Goal: Task Accomplishment & Management: Manage account settings

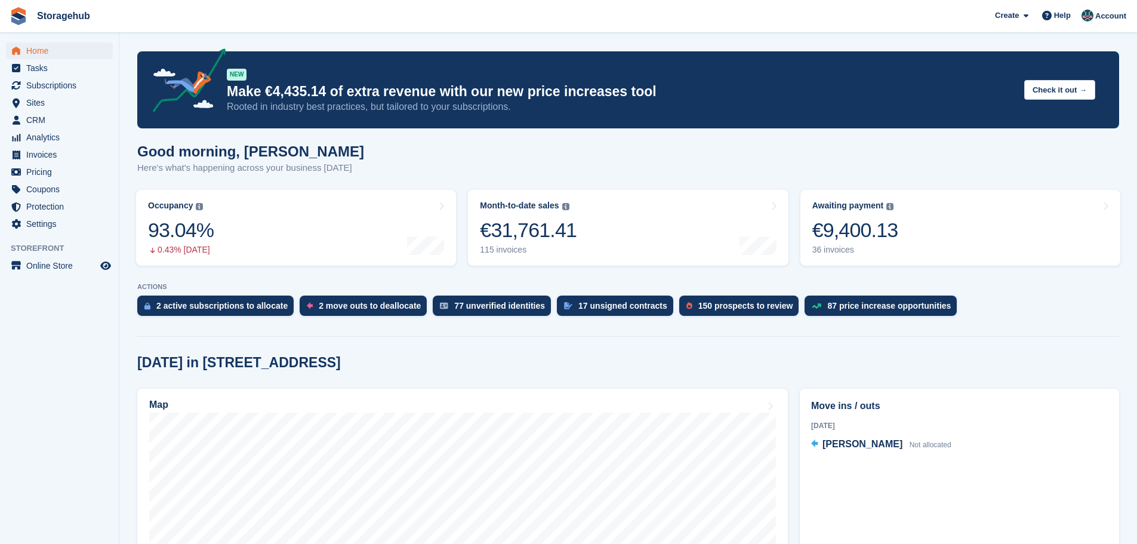
scroll to position [298, 0]
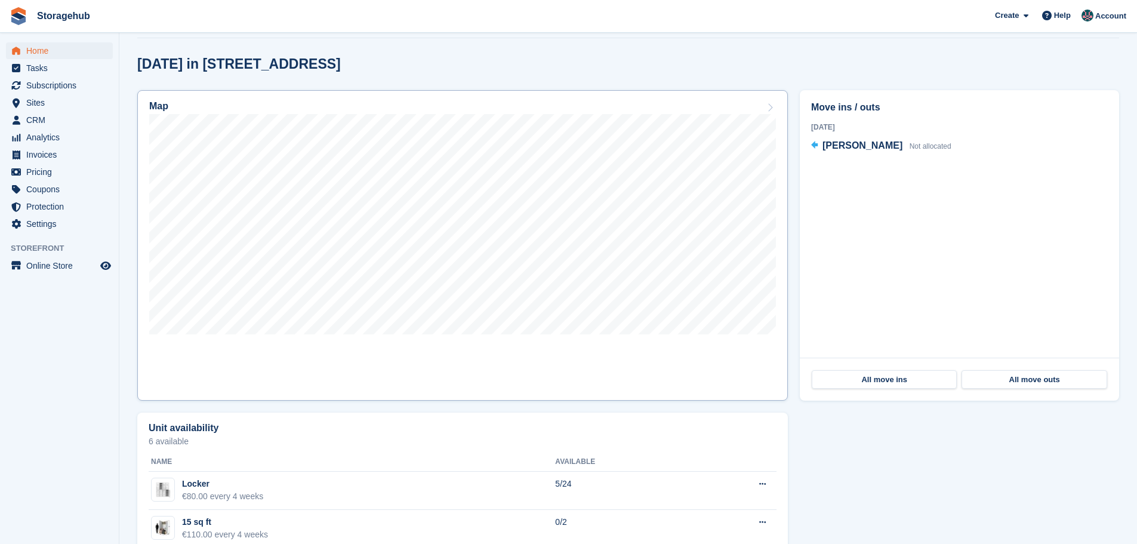
click at [755, 113] on div "Map" at bounding box center [462, 107] width 627 height 13
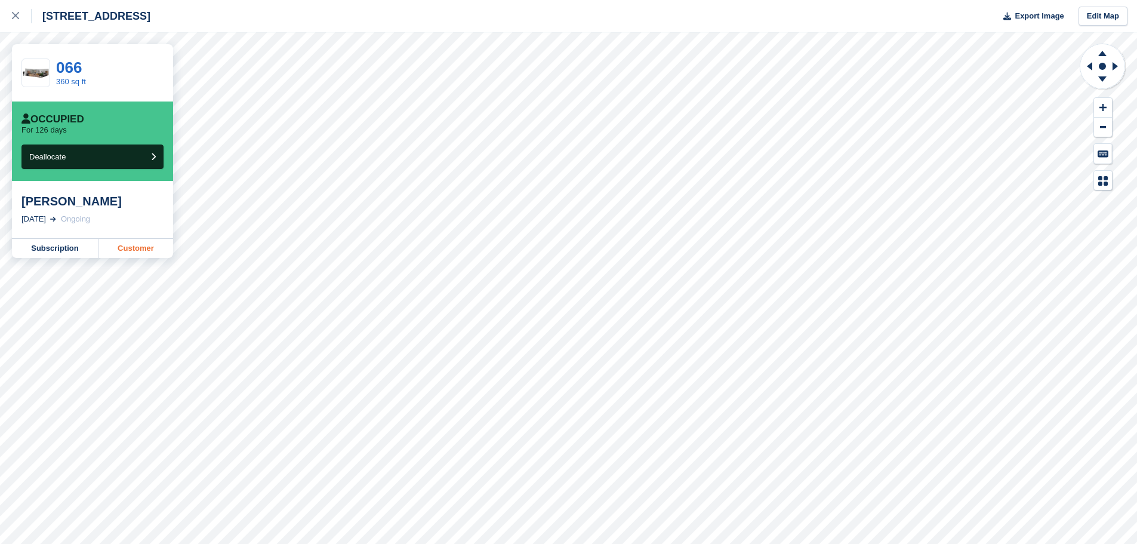
click at [117, 246] on link "Customer" at bounding box center [135, 248] width 75 height 19
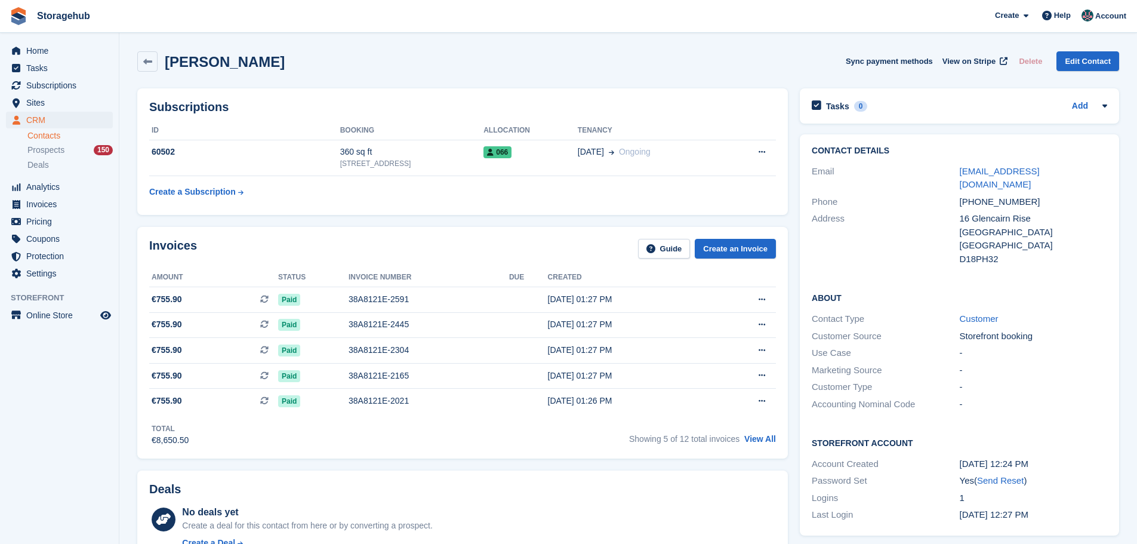
click at [439, 178] on table "ID Booking Allocation Tenancy 60502 360 sq ft 5 Fern Road, Sandyford, Dublin, D…" at bounding box center [462, 162] width 627 height 82
click at [452, 162] on div "[STREET_ADDRESS]" at bounding box center [412, 163] width 144 height 11
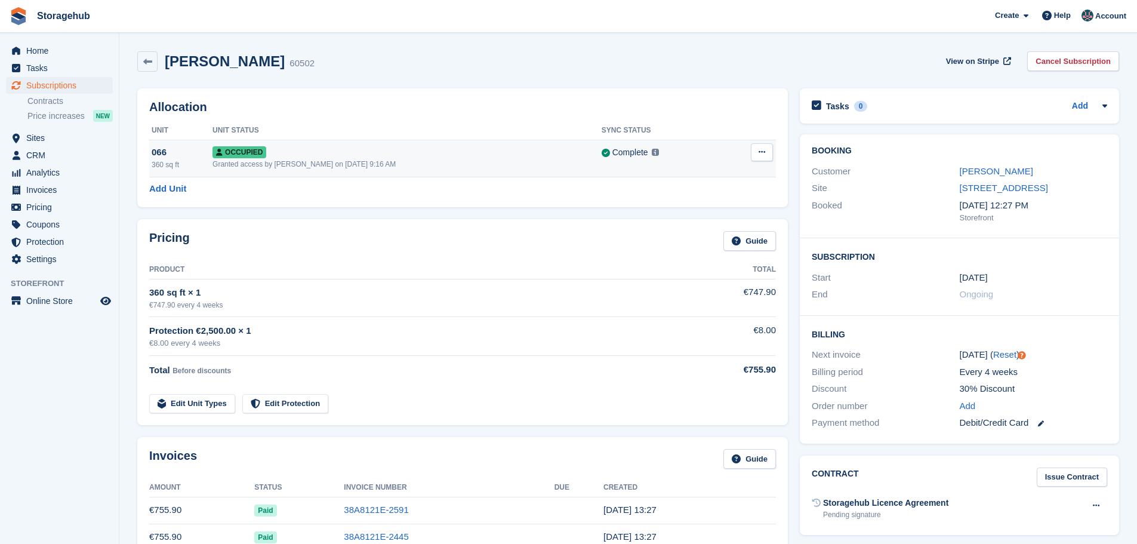
click at [757, 149] on button at bounding box center [762, 152] width 22 height 18
click at [695, 218] on p "Deallocate" at bounding box center [716, 217] width 104 height 16
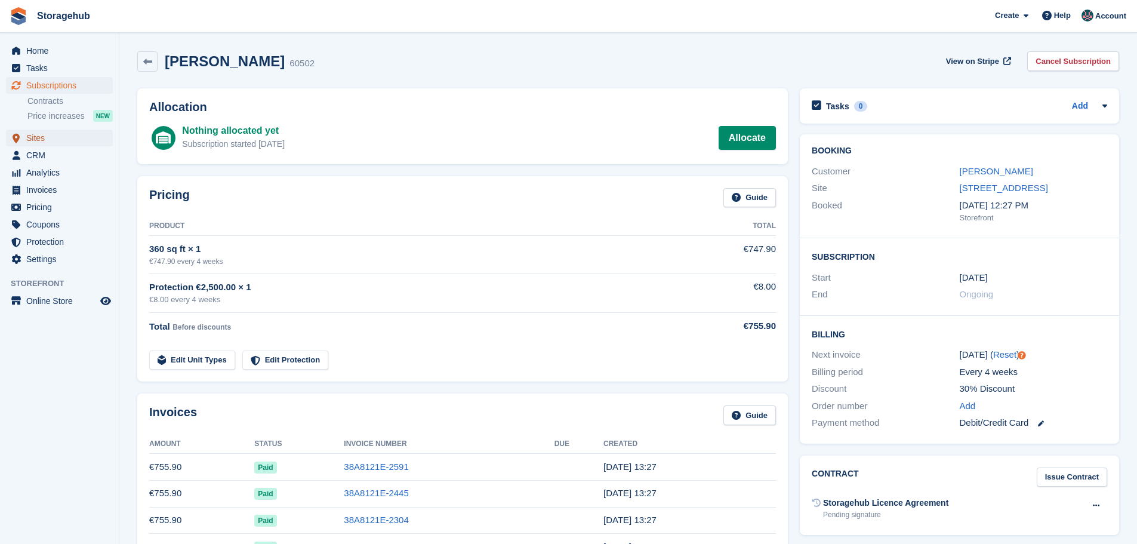
click at [44, 145] on span "Sites" at bounding box center [62, 137] width 72 height 17
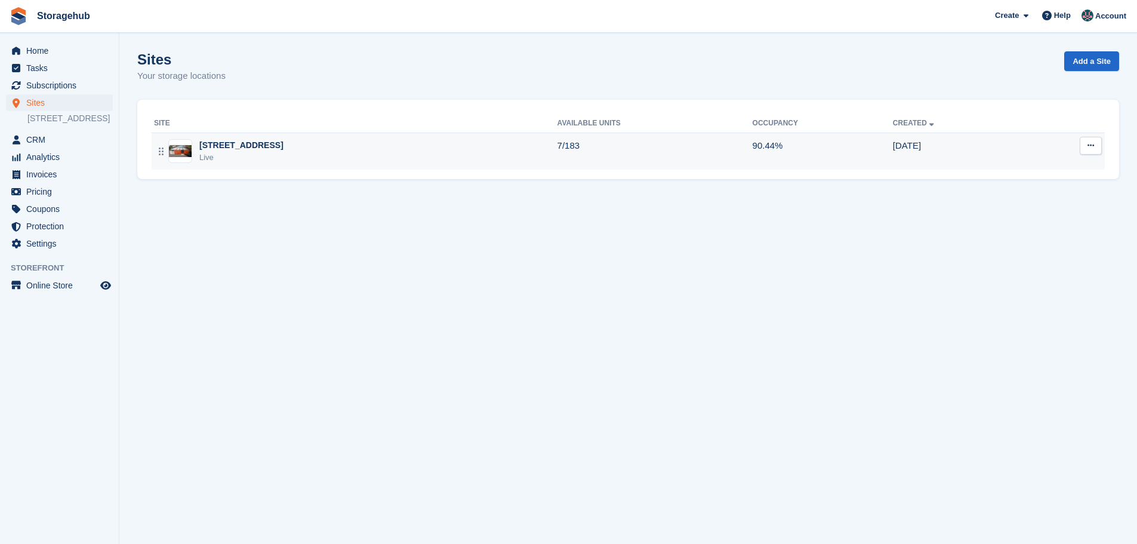
click at [394, 147] on div "5 Fern Road, Sandyford, Dublin, D18 V6R3 Live" at bounding box center [355, 151] width 403 height 24
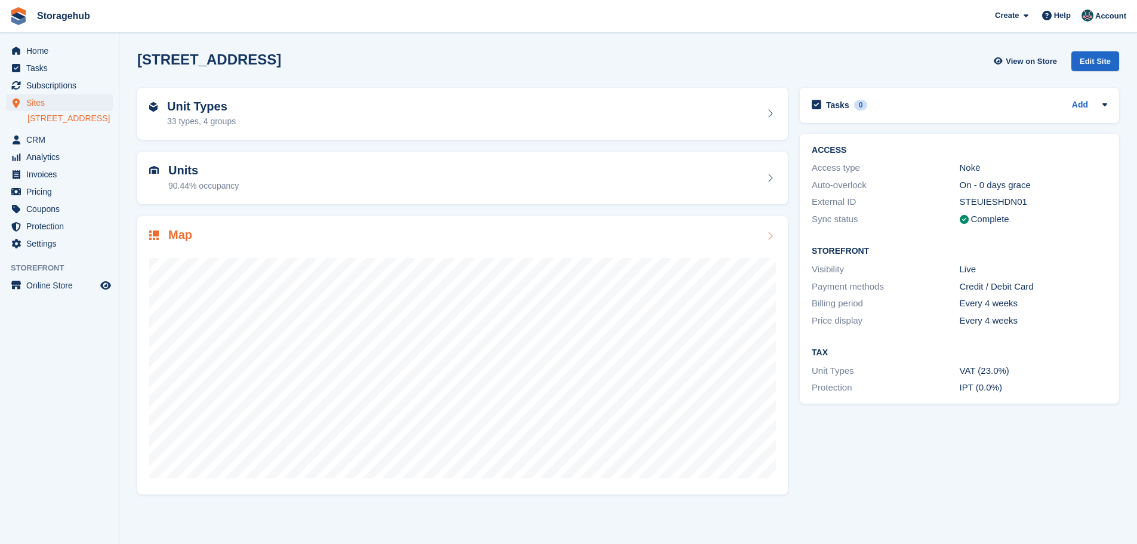
click at [608, 242] on div "Map" at bounding box center [462, 236] width 627 height 16
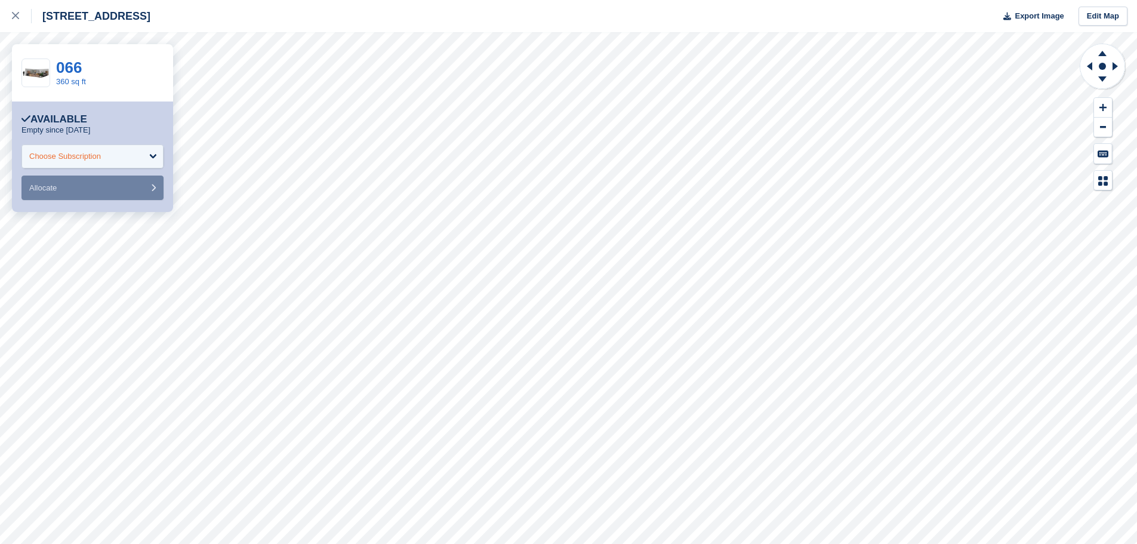
click at [108, 162] on div "Choose Subscription" at bounding box center [92, 156] width 142 height 24
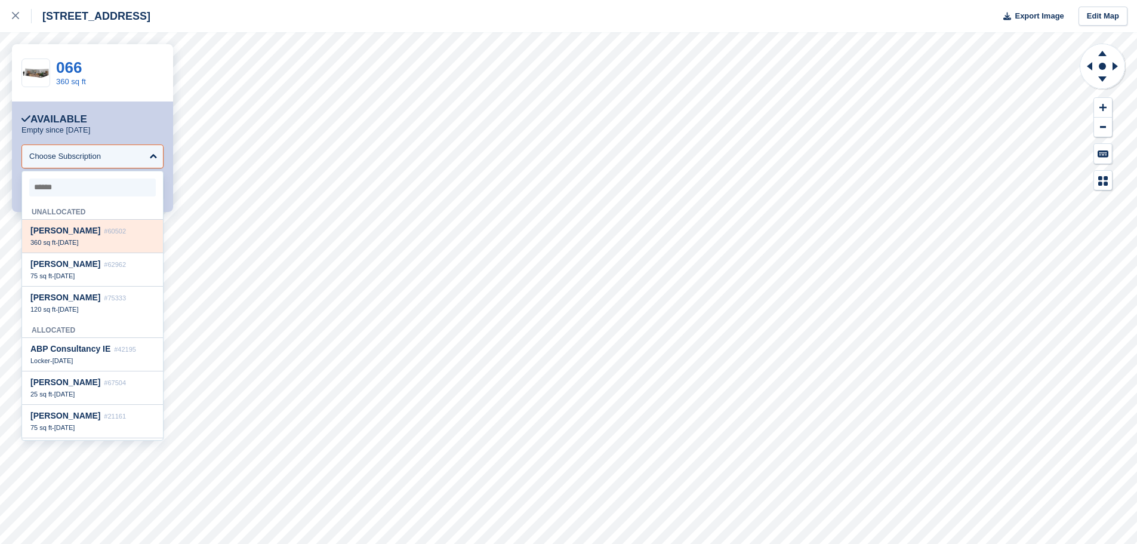
click at [107, 232] on span "#60502" at bounding box center [115, 230] width 22 height 7
select select "*****"
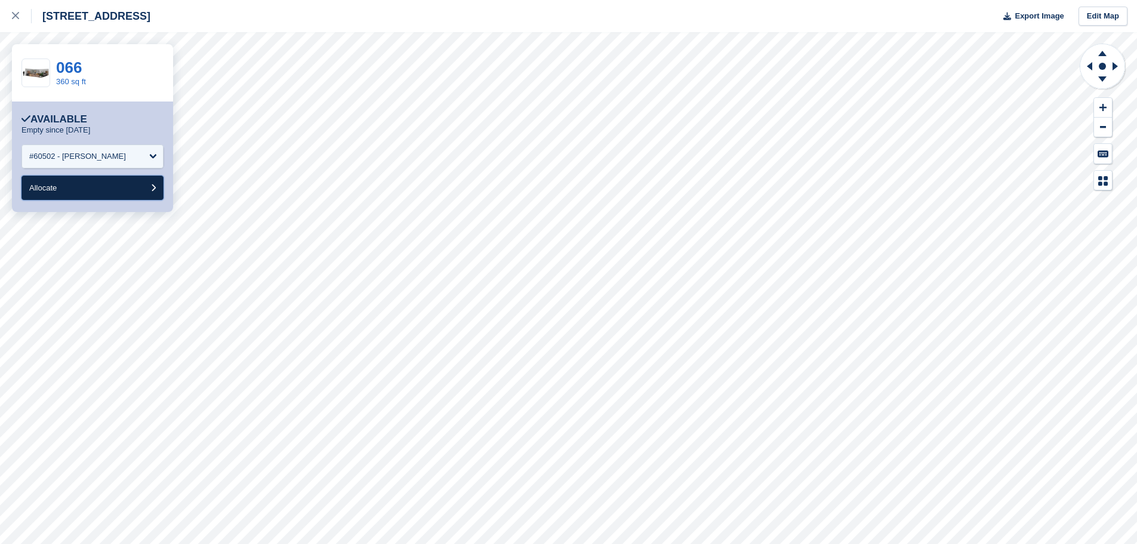
click at [126, 183] on button "Allocate" at bounding box center [92, 187] width 142 height 24
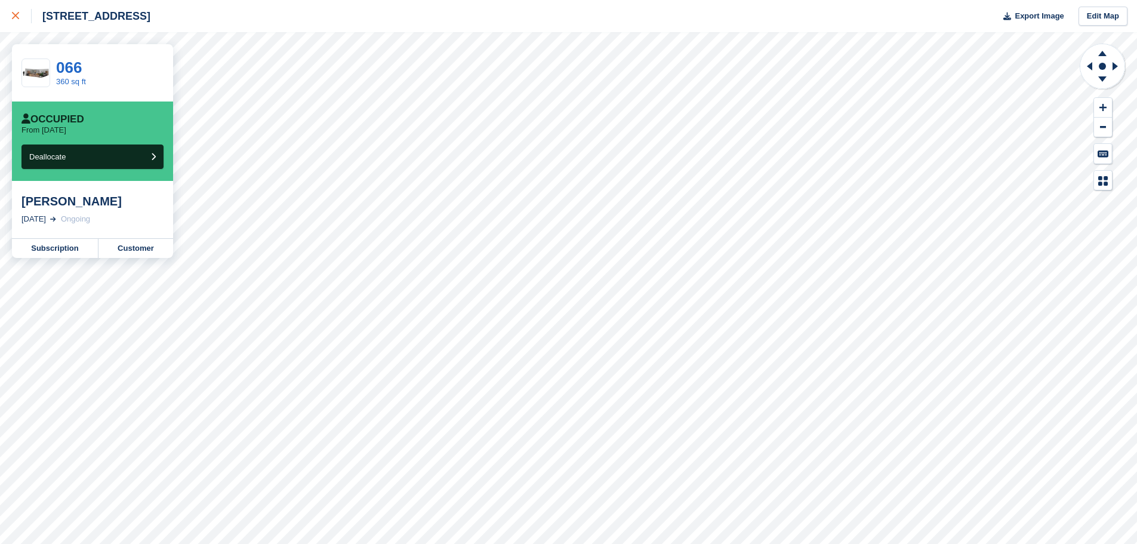
click at [27, 22] on div at bounding box center [22, 16] width 20 height 14
click at [131, 251] on link "Customer" at bounding box center [135, 248] width 75 height 19
click at [14, 13] on icon at bounding box center [15, 15] width 7 height 7
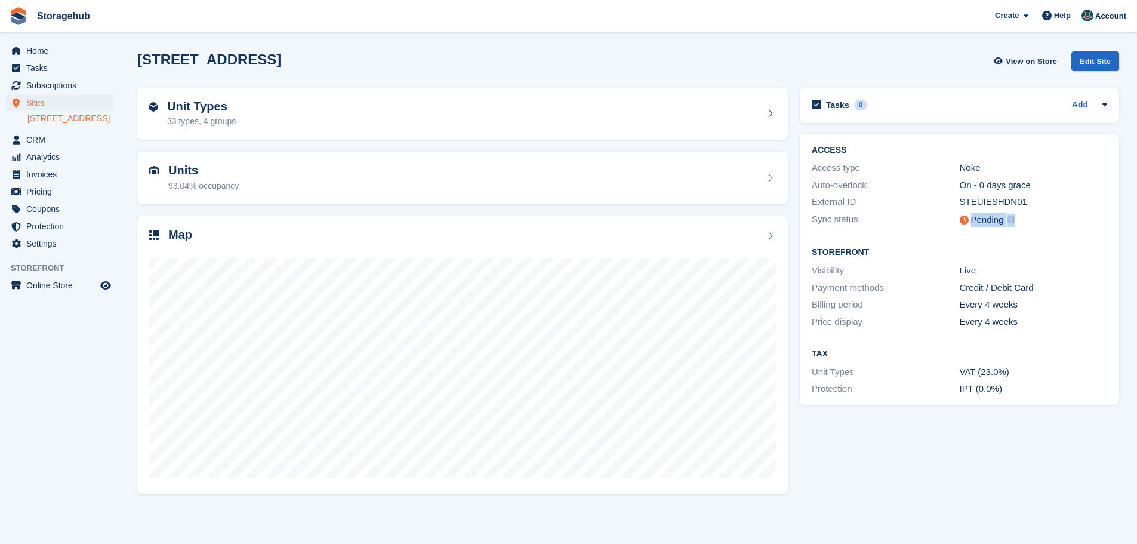
drag, startPoint x: 960, startPoint y: 220, endPoint x: 1043, endPoint y: 221, distance: 82.9
click at [1043, 221] on div "Pending Units within this site will be synced with Nokē within 1 minute. Units …" at bounding box center [1033, 219] width 147 height 15
click at [1043, 221] on div "Pending Units within this site will be synced with Nokē within 1 minute." at bounding box center [1033, 219] width 147 height 15
click at [1008, 222] on img at bounding box center [1010, 219] width 7 height 7
click at [1010, 217] on img at bounding box center [1010, 219] width 7 height 7
